Goal: Navigation & Orientation: Find specific page/section

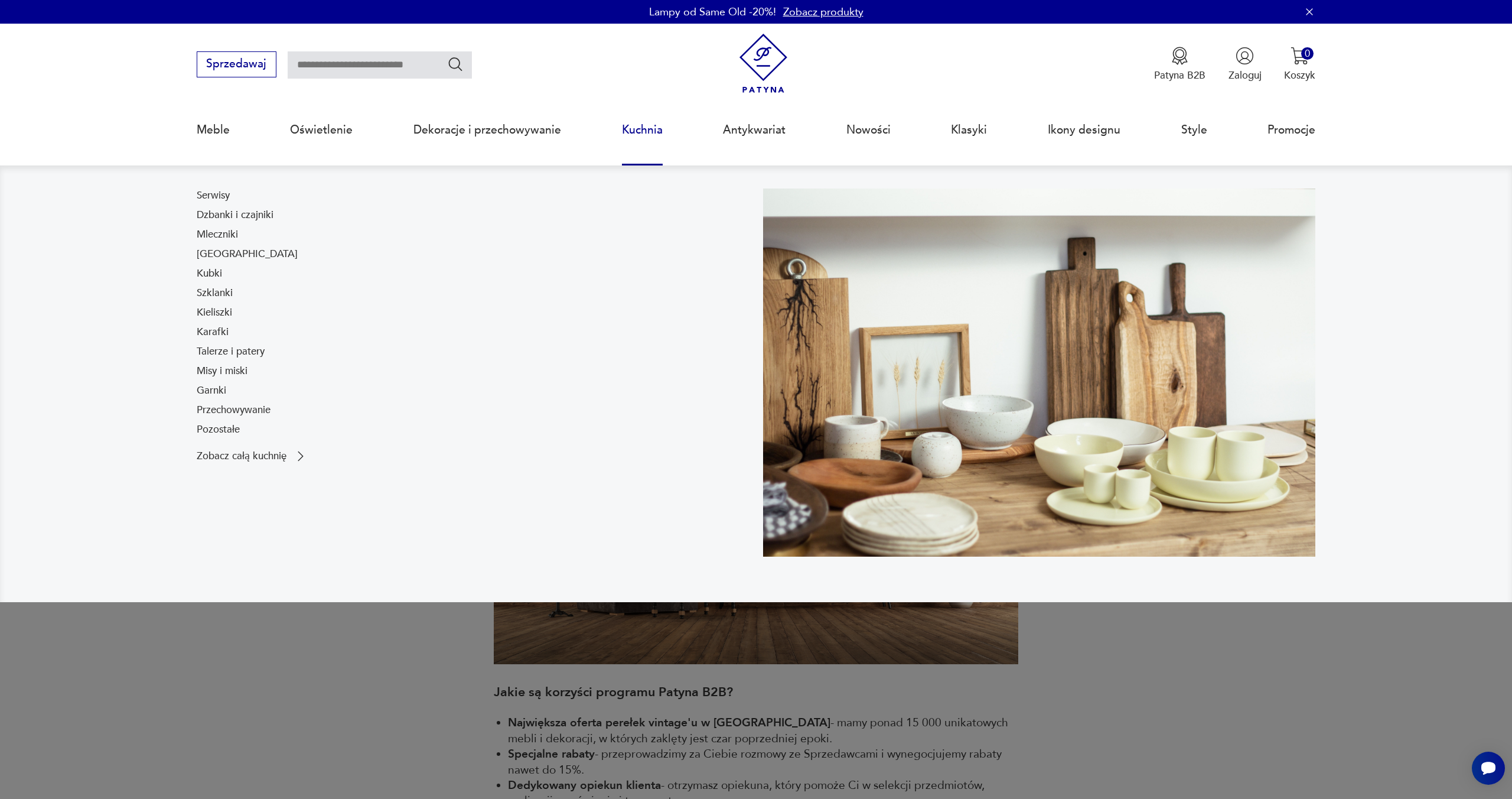
click at [630, 127] on link "Kuchnia" at bounding box center [642, 130] width 41 height 54
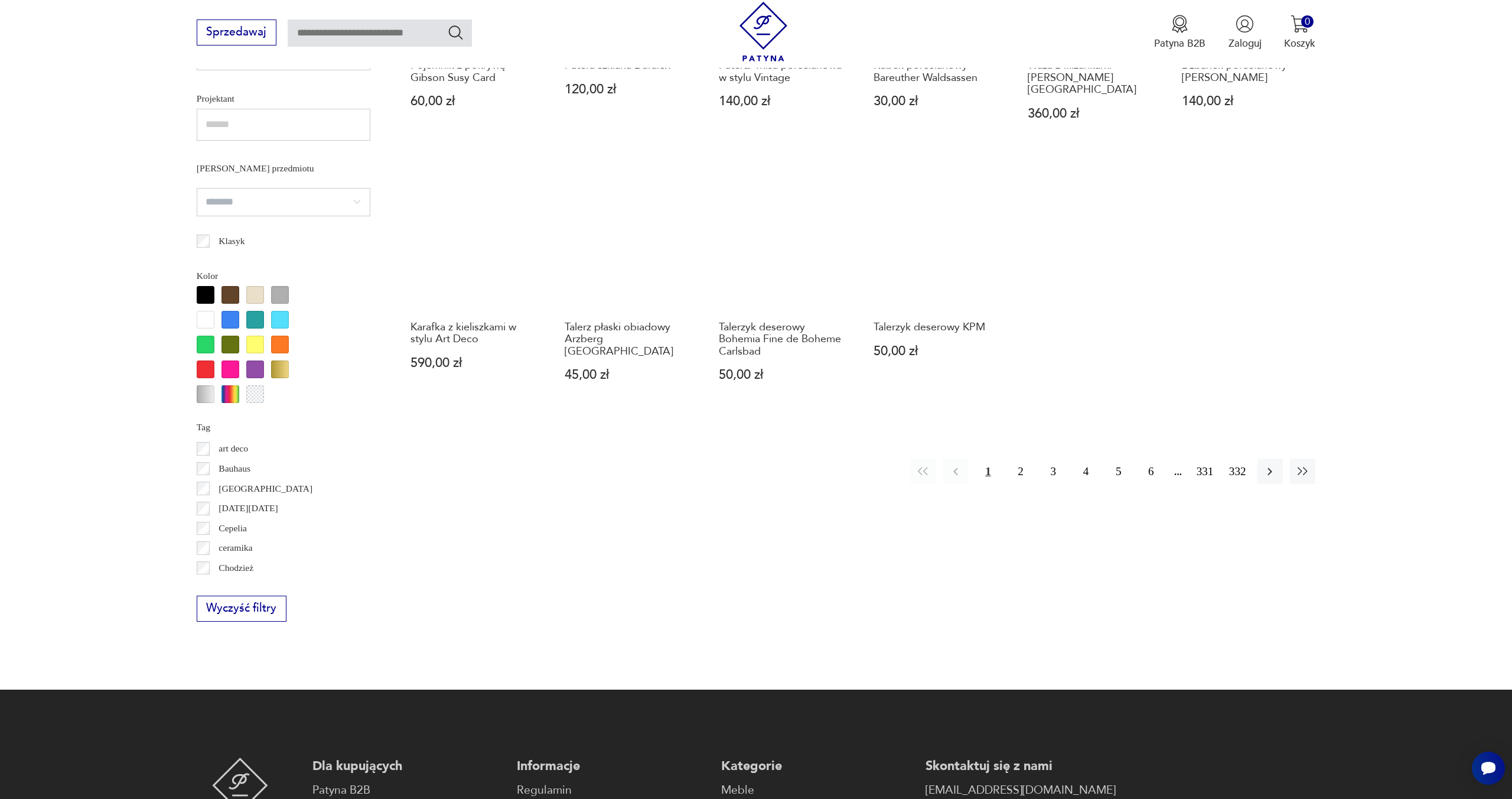
scroll to position [997, 0]
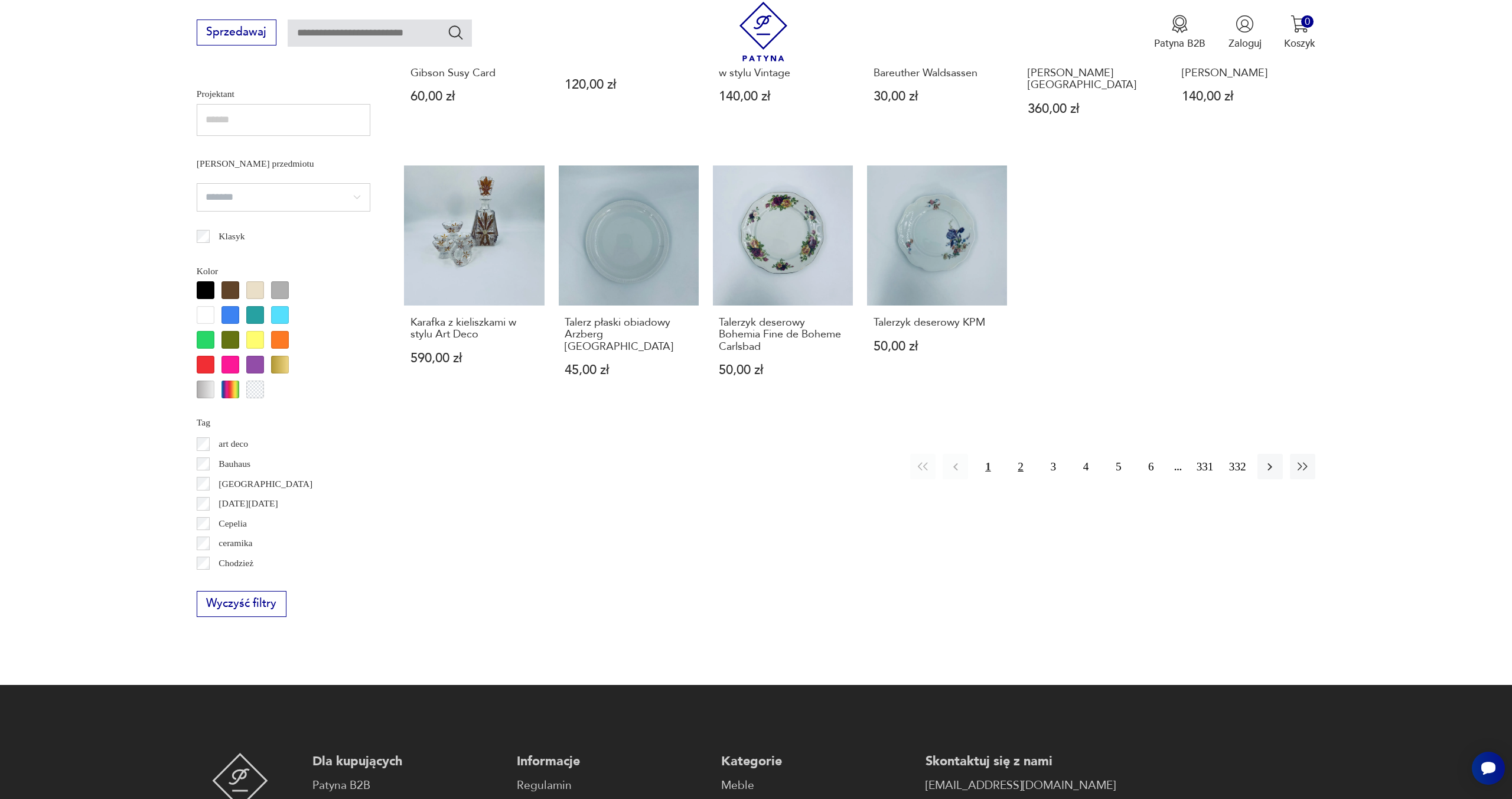
click at [1022, 454] on button "2" at bounding box center [1021, 467] width 26 height 26
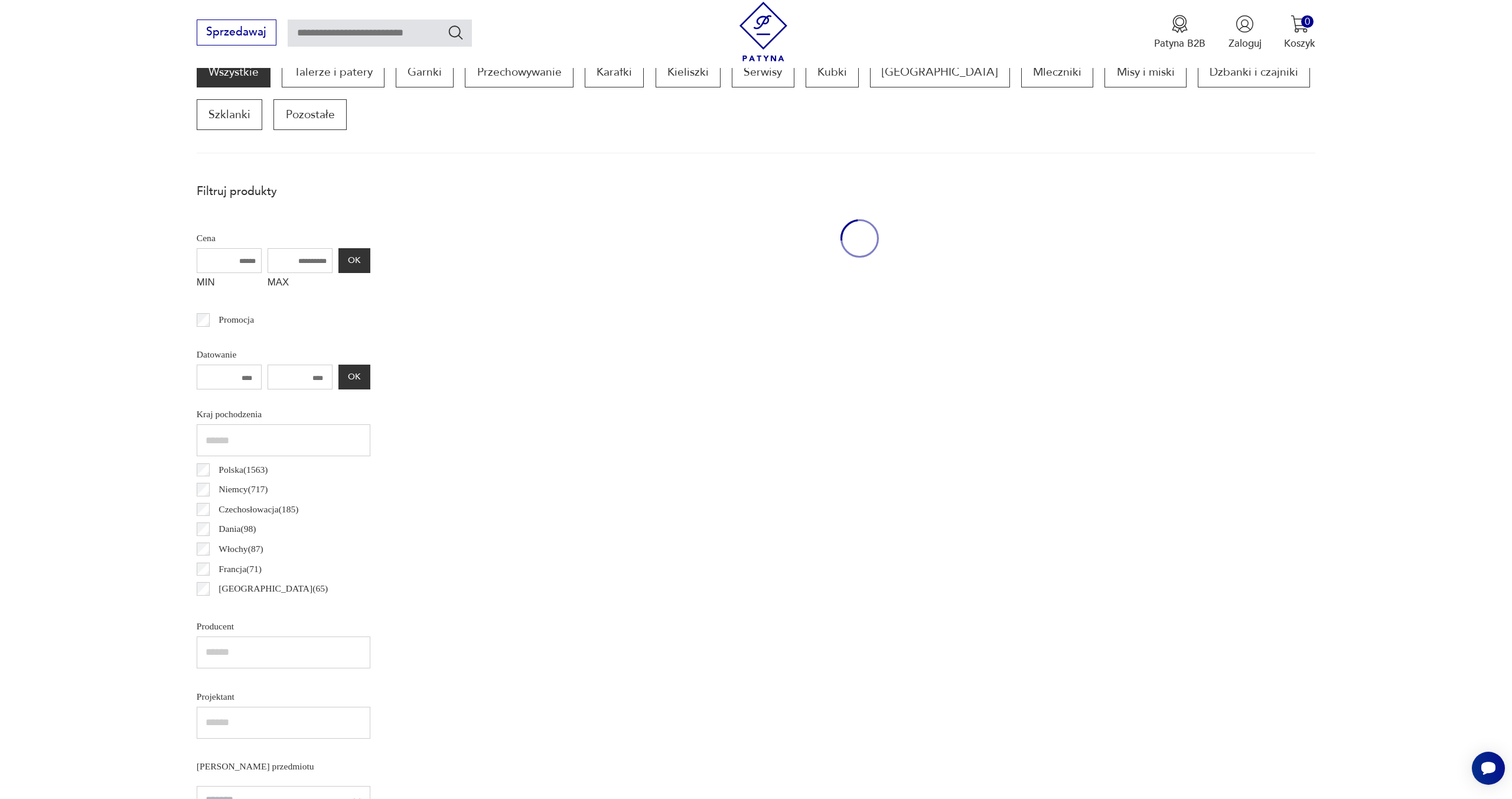
scroll to position [393, 0]
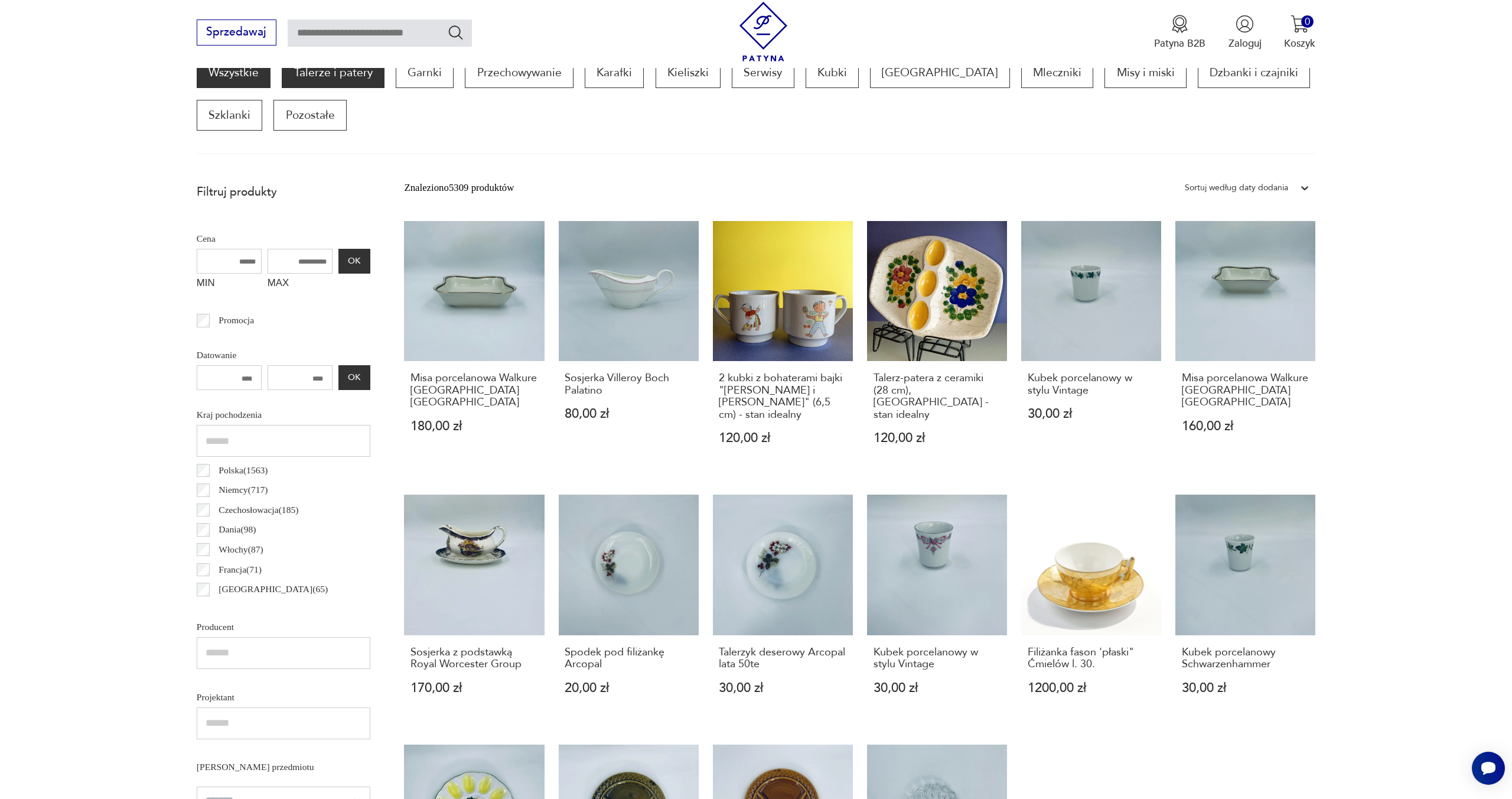
click at [348, 70] on p "Talerze i patery" at bounding box center [333, 73] width 102 height 30
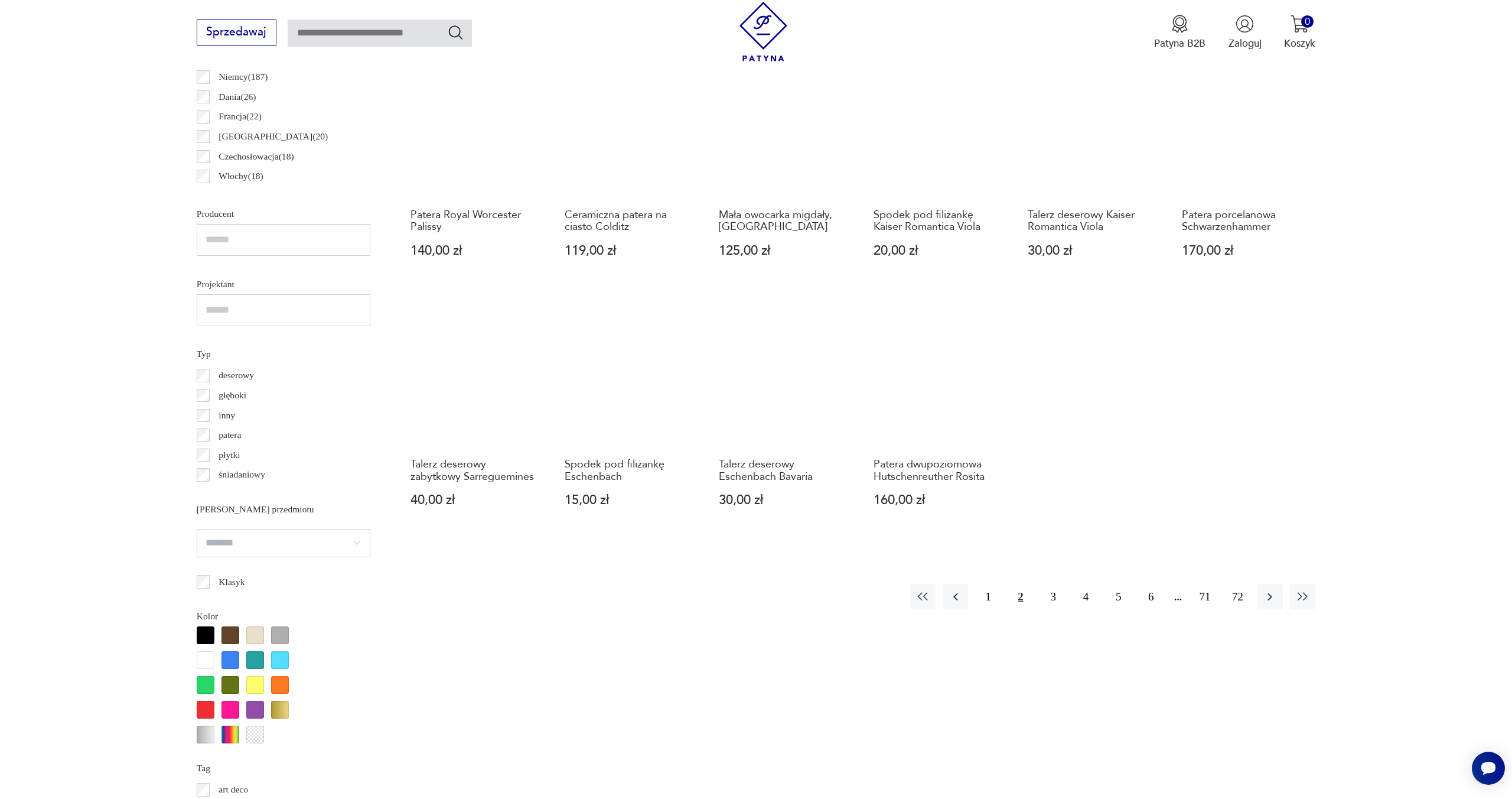
scroll to position [811, 0]
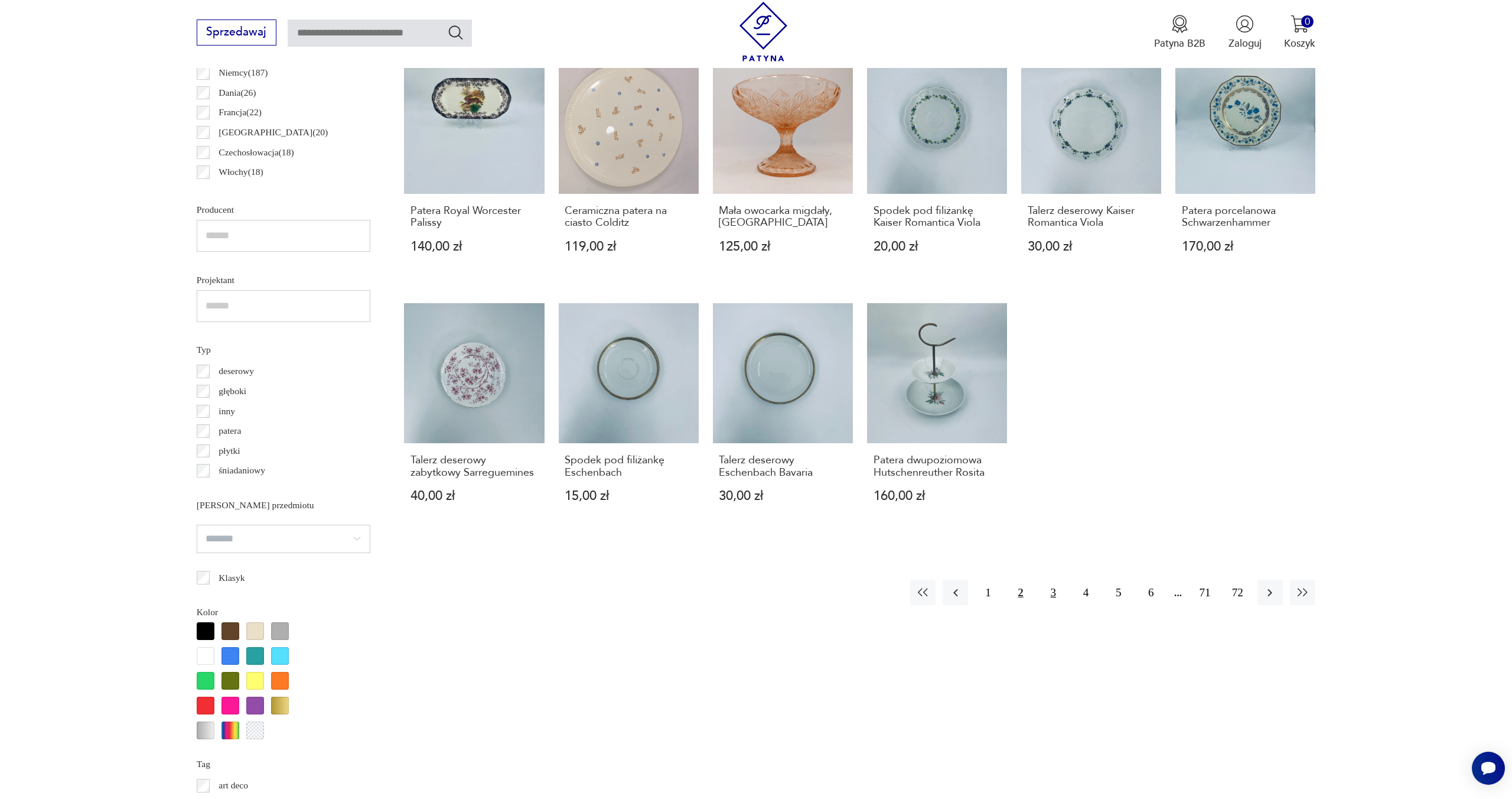
click at [1052, 591] on button "3" at bounding box center [1054, 592] width 26 height 26
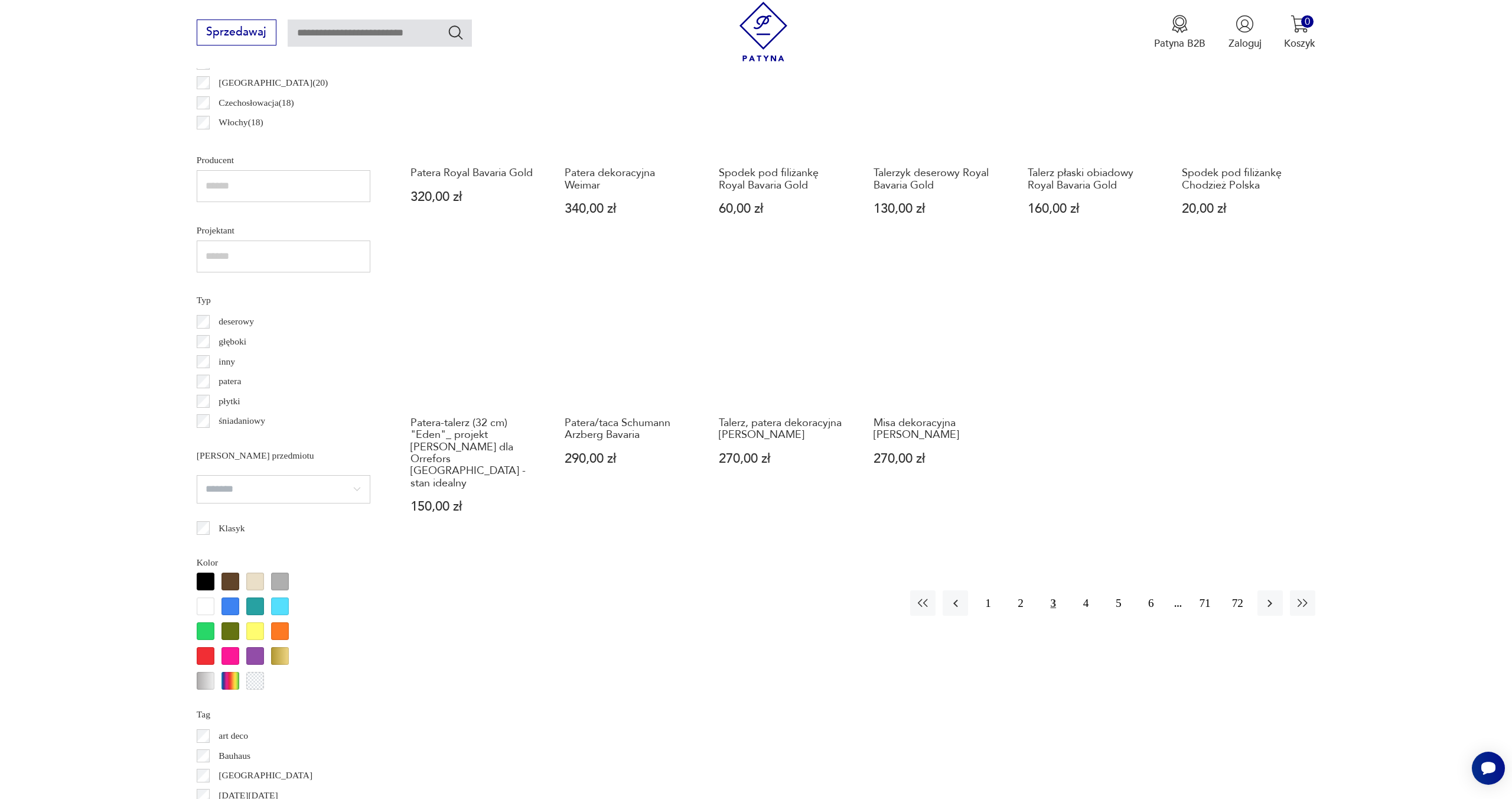
scroll to position [861, 0]
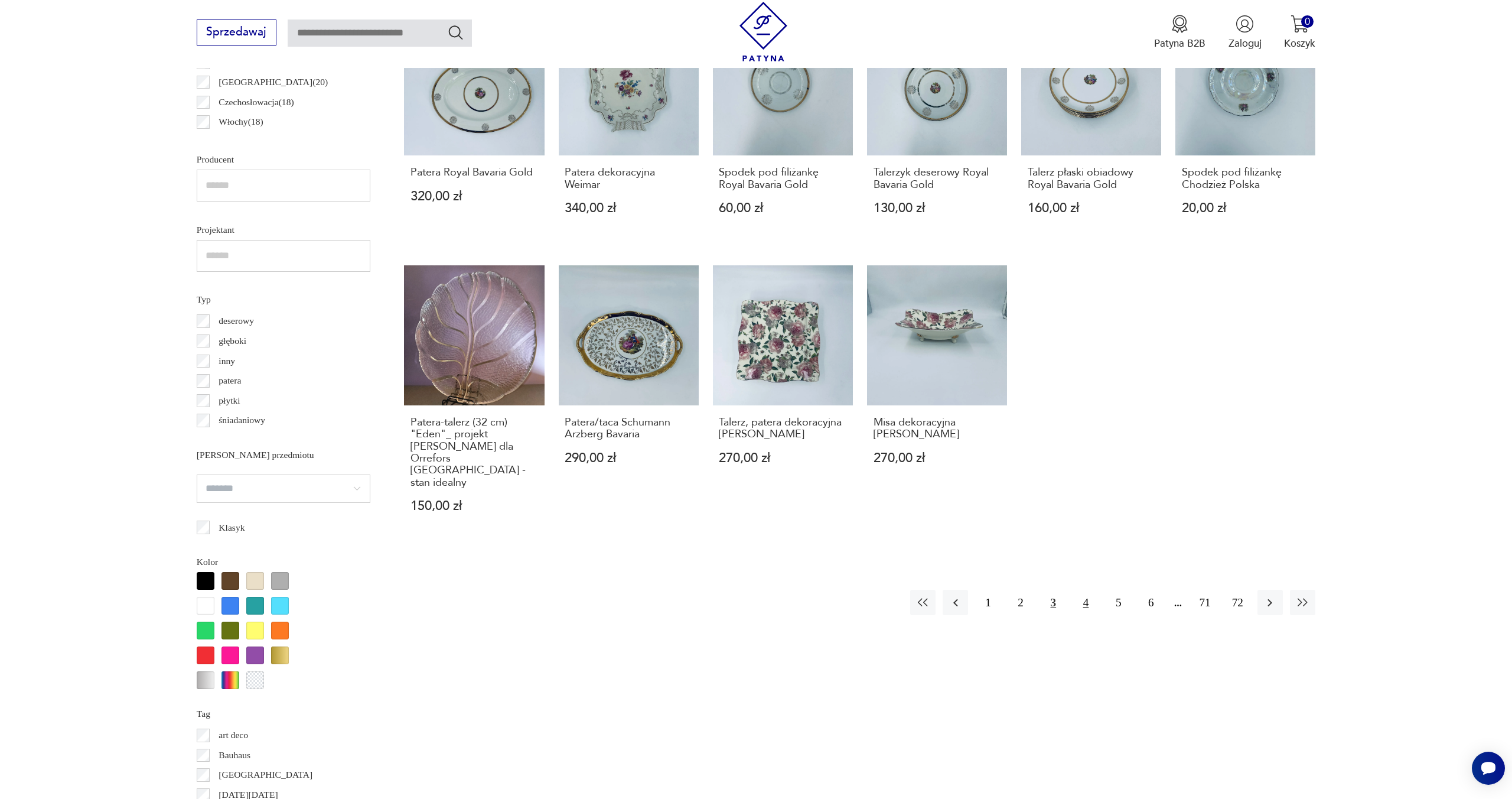
click at [1086, 590] on button "4" at bounding box center [1086, 603] width 26 height 26
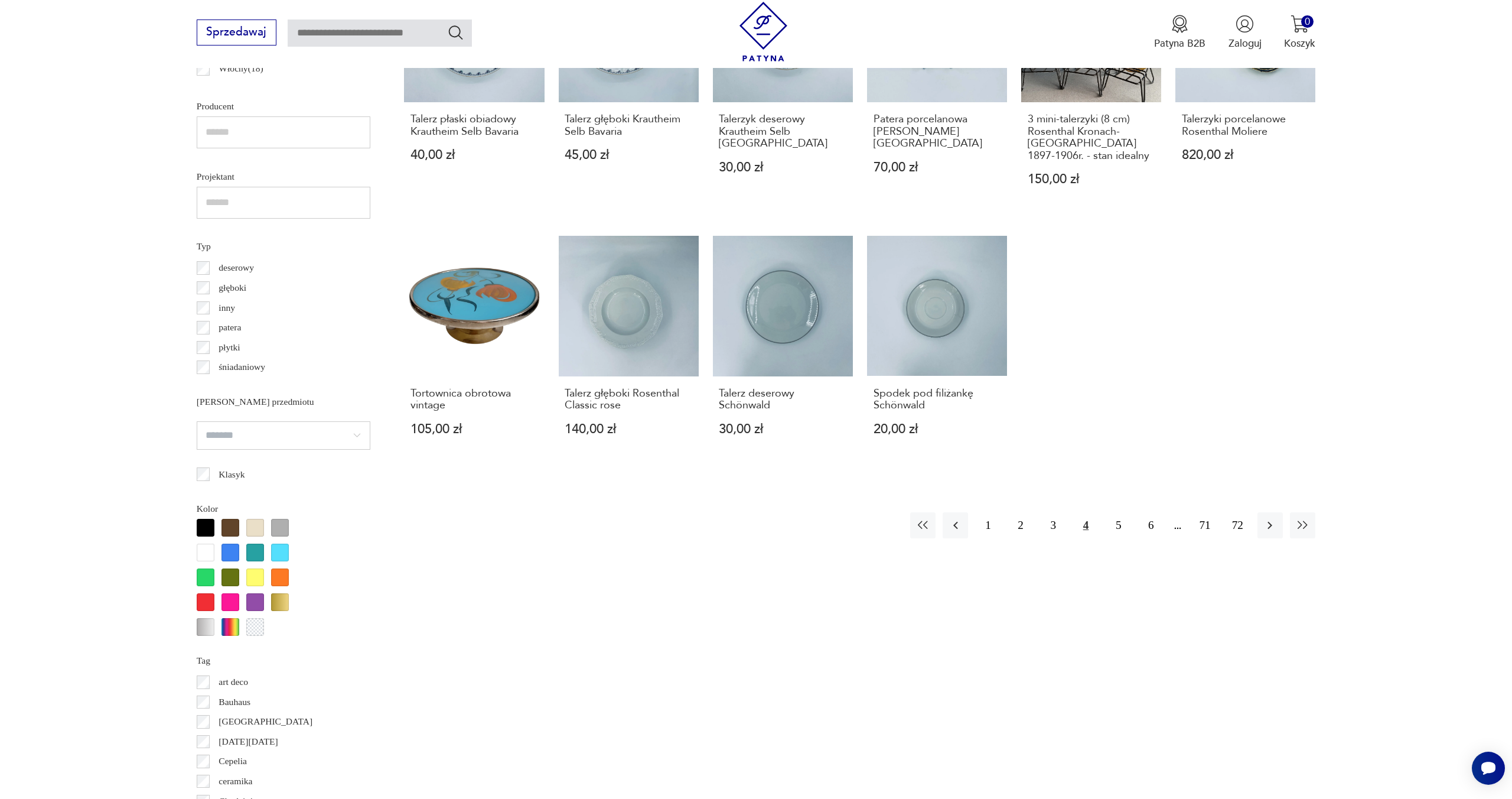
scroll to position [950, 0]
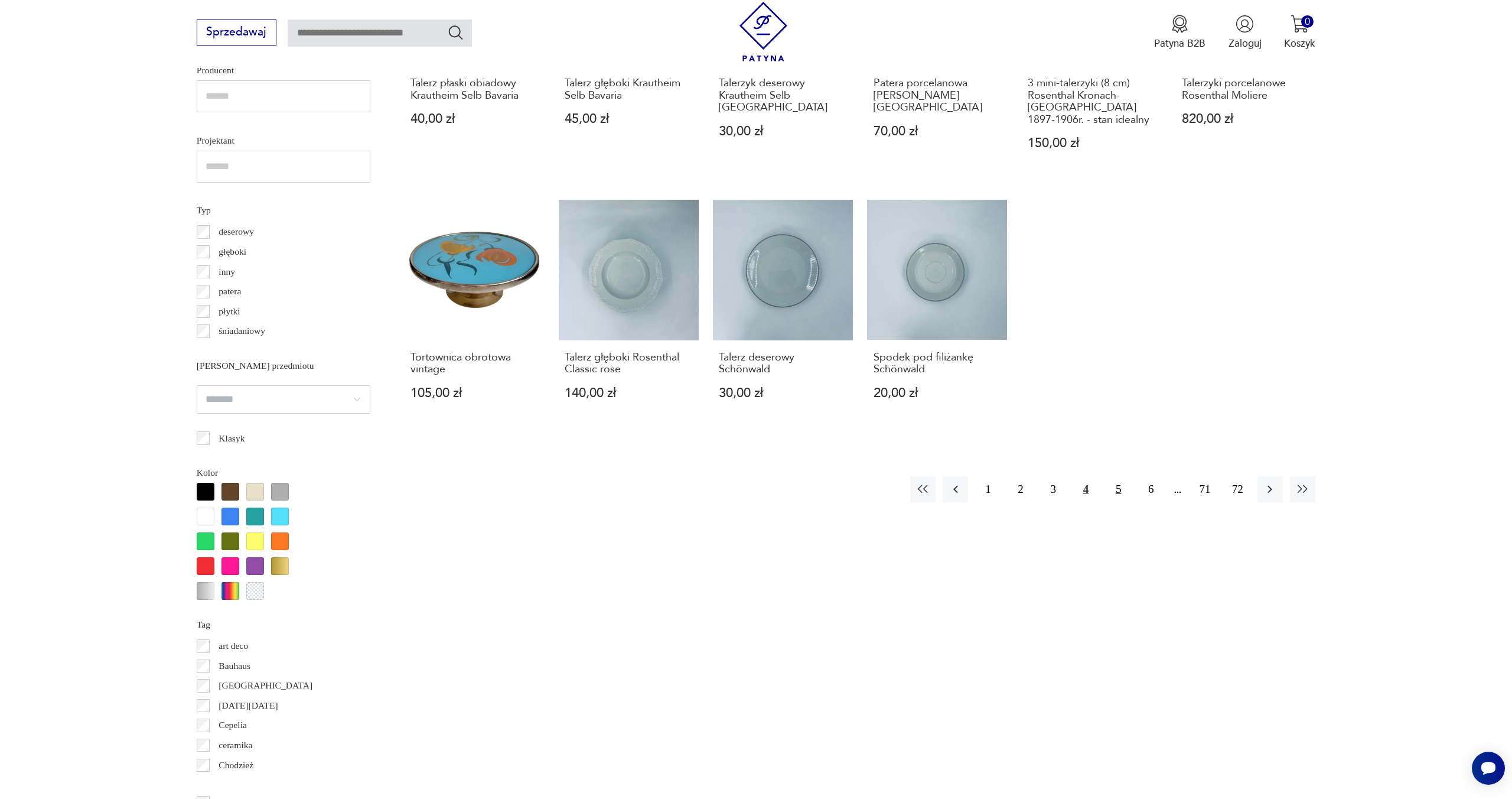
click at [1118, 476] on button "5" at bounding box center [1118, 489] width 26 height 26
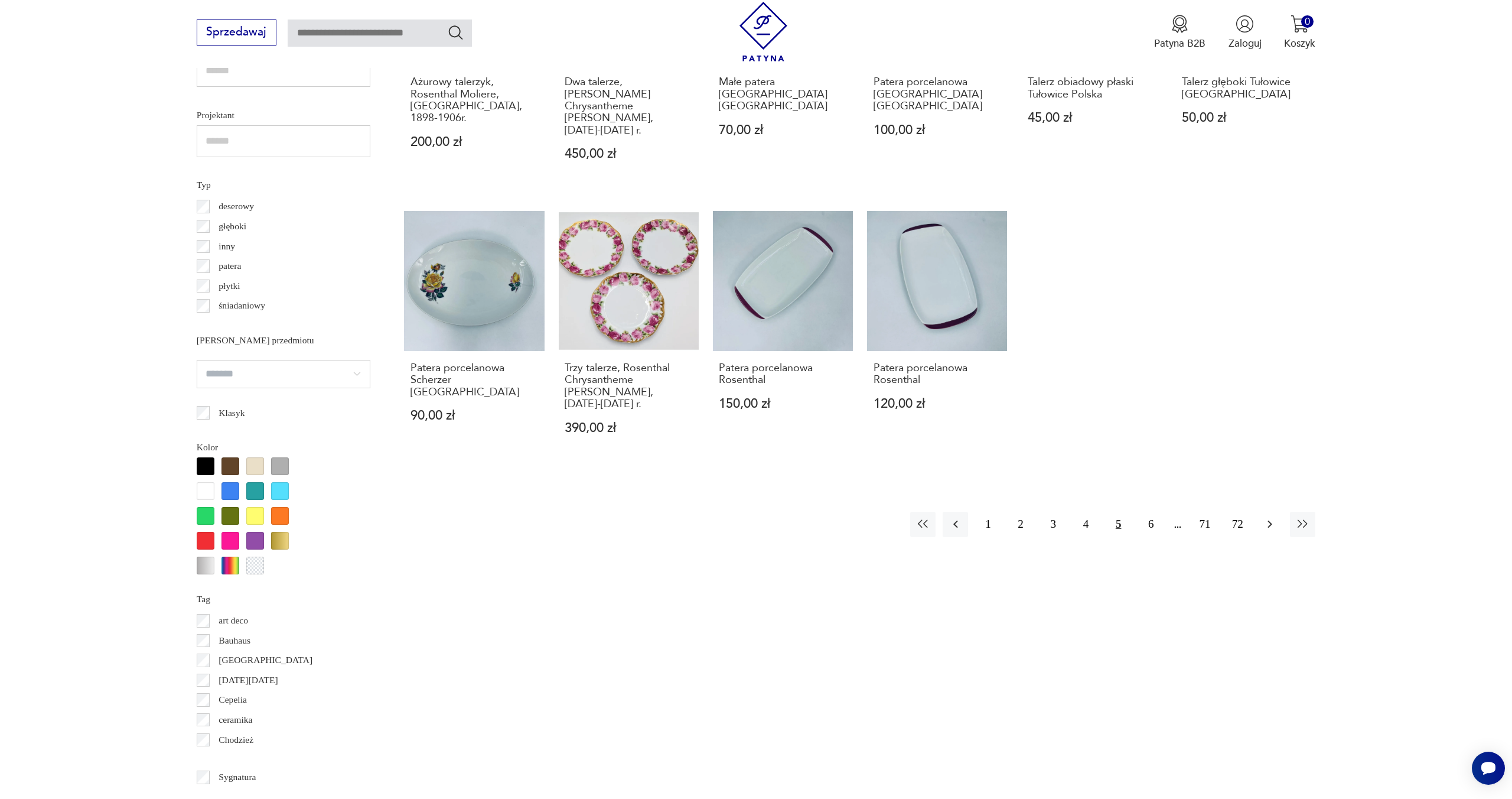
scroll to position [980, 0]
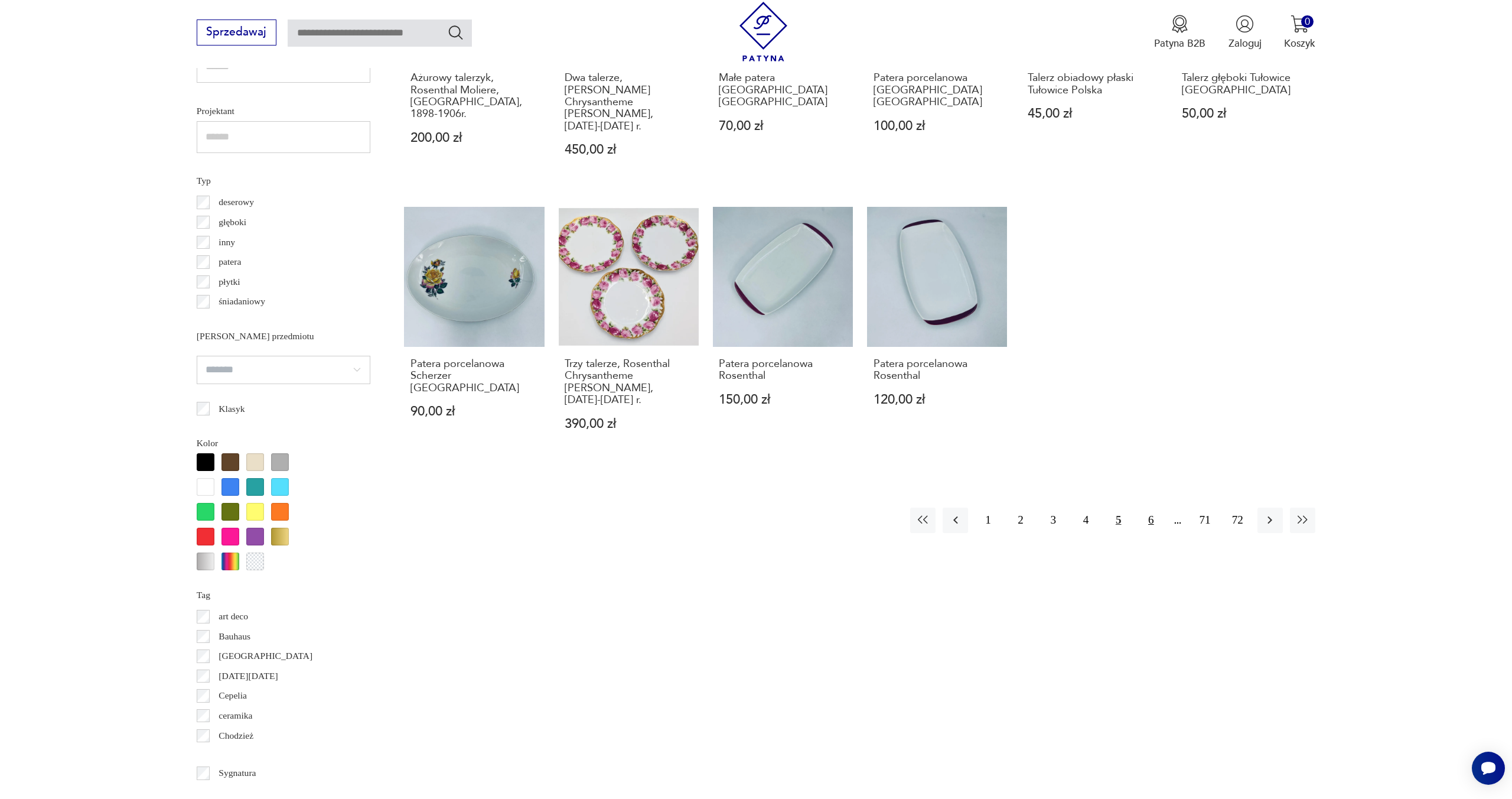
click at [1151, 507] on button "6" at bounding box center [1151, 520] width 26 height 26
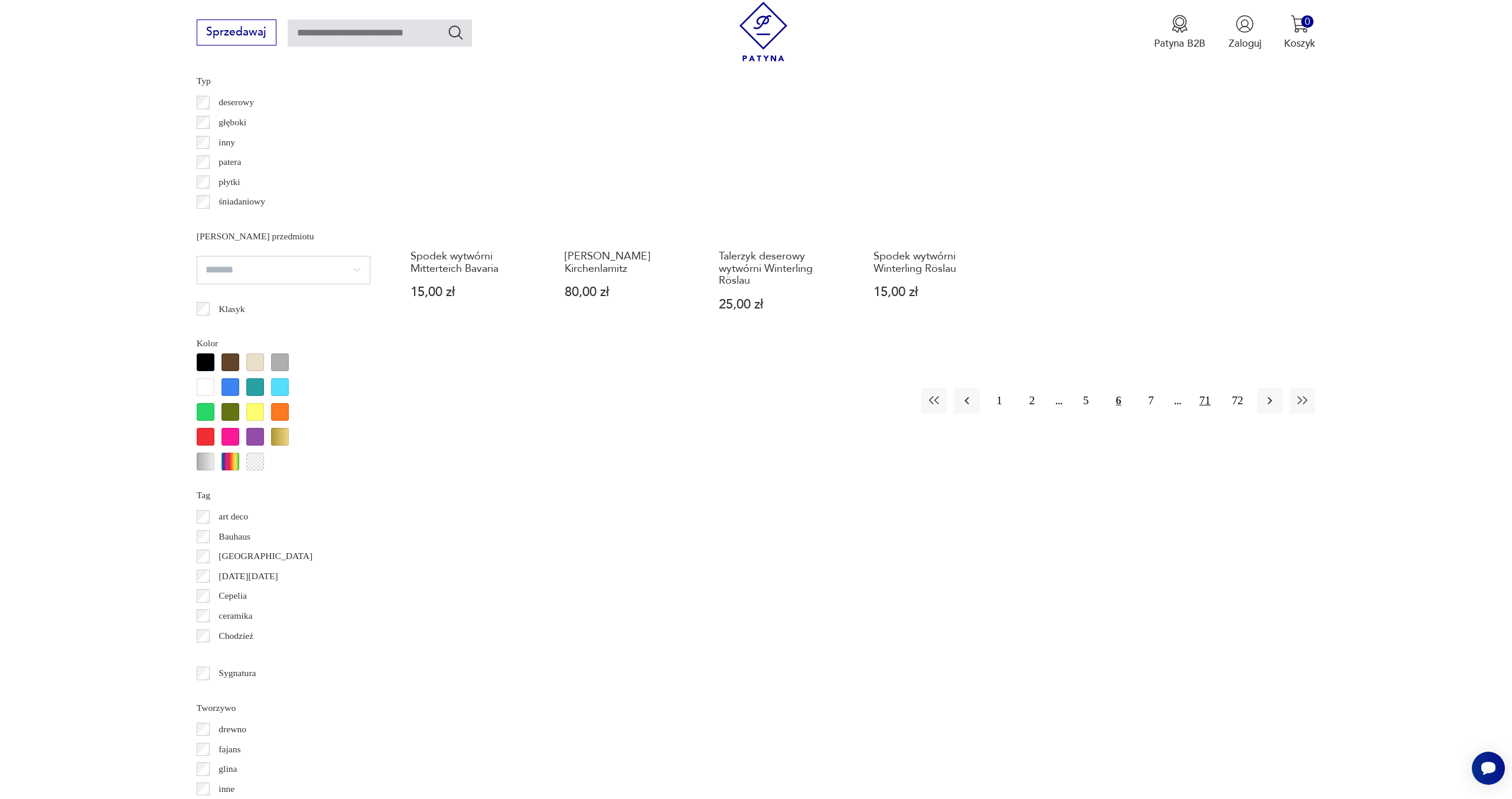
scroll to position [1080, 0]
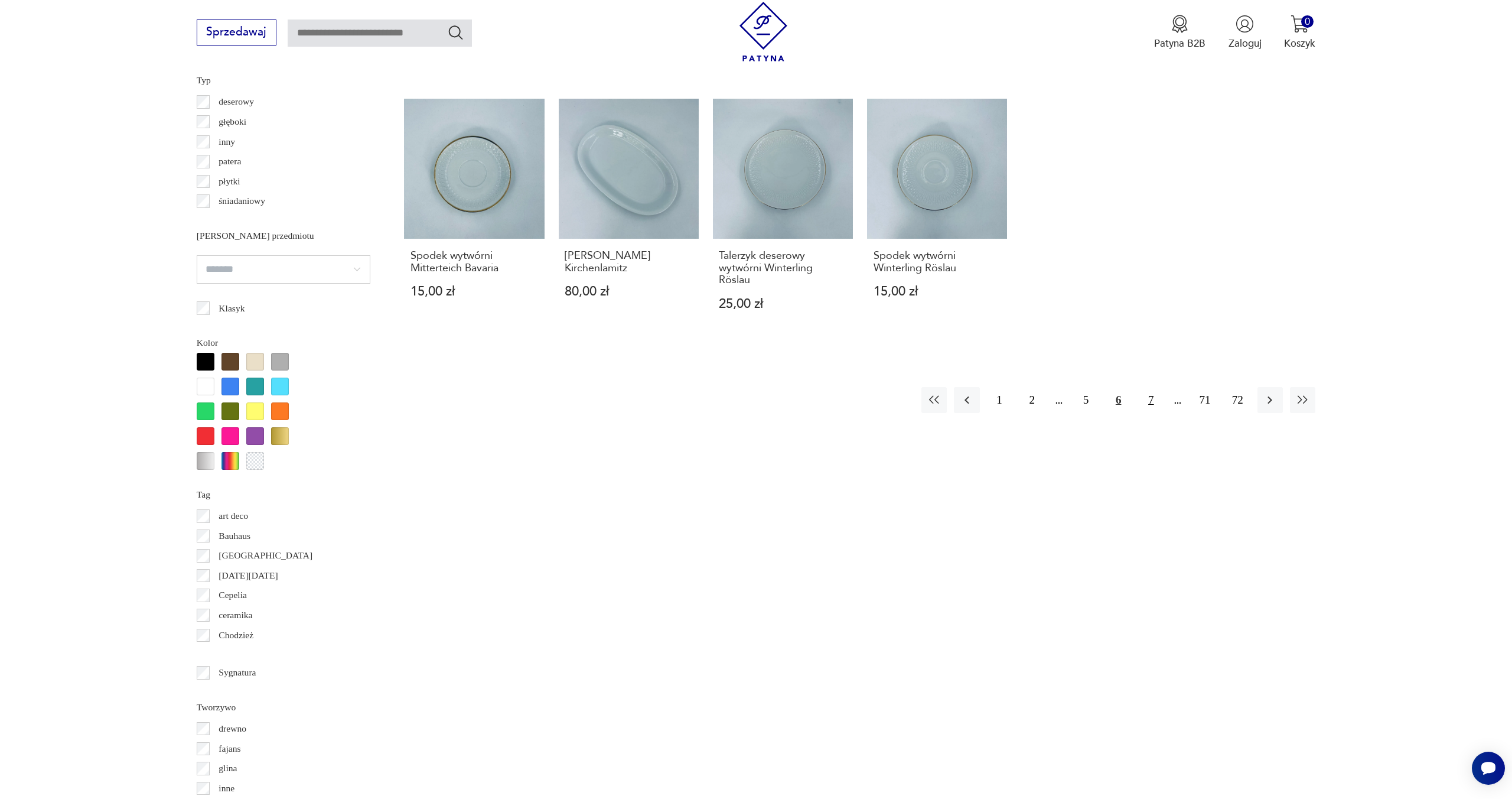
click at [1148, 387] on button "7" at bounding box center [1151, 400] width 26 height 26
